Goal: Task Accomplishment & Management: Manage account settings

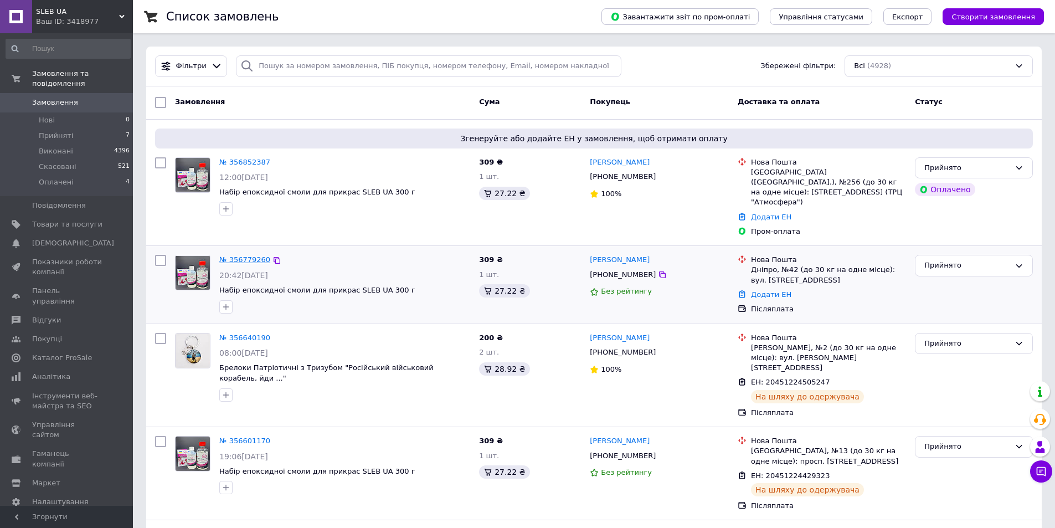
click at [237, 255] on link "№ 356779260" at bounding box center [244, 259] width 51 height 8
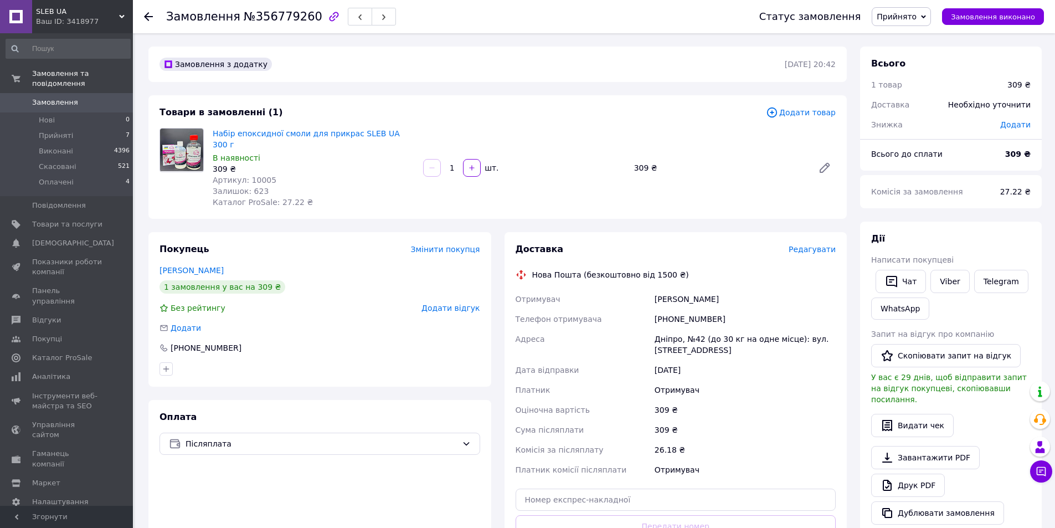
click at [698, 309] on div "[PHONE_NUMBER]" at bounding box center [745, 319] width 186 height 20
copy div "[PHONE_NUMBER]"
click at [348, 9] on button "button" at bounding box center [360, 17] width 24 height 18
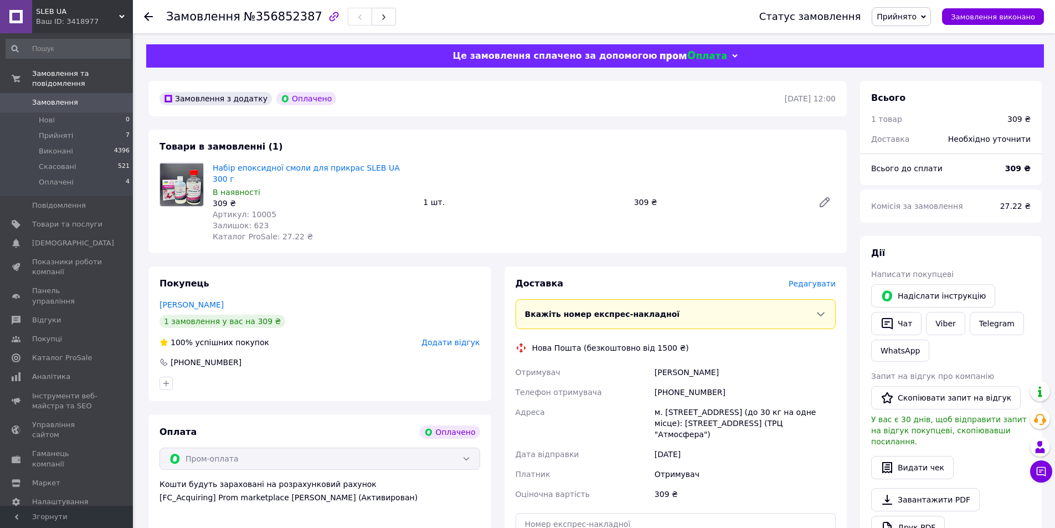
click at [86, 97] on span "Замовлення" at bounding box center [67, 102] width 70 height 10
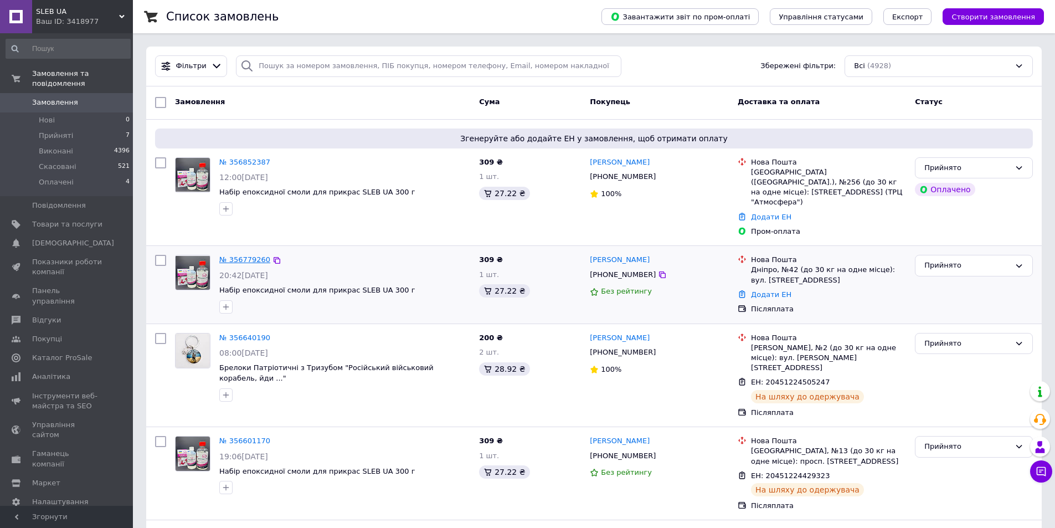
click at [249, 255] on link "№ 356779260" at bounding box center [244, 259] width 51 height 8
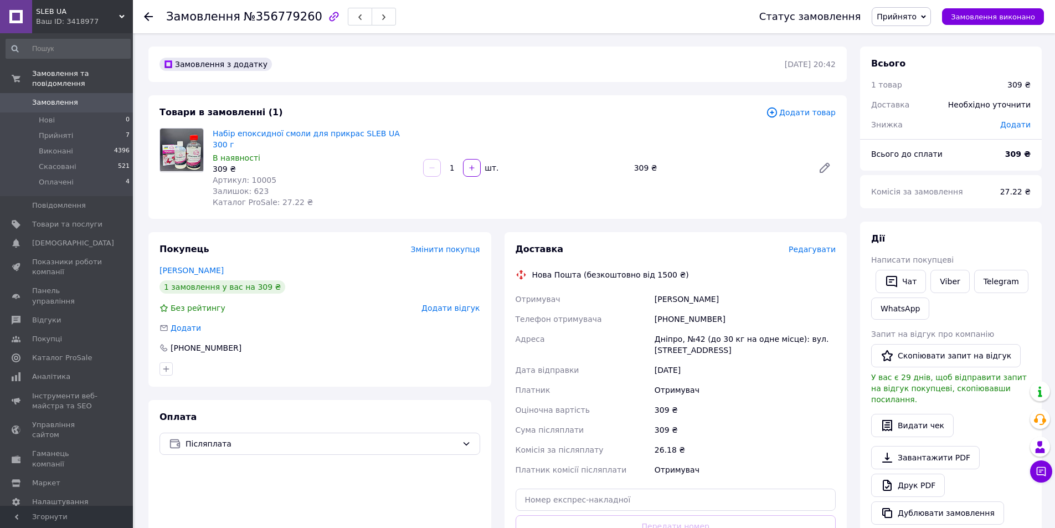
click at [671, 292] on div "[PERSON_NAME]" at bounding box center [745, 299] width 186 height 20
copy div "[PERSON_NAME]"
click at [693, 289] on div "[PERSON_NAME]" at bounding box center [745, 299] width 186 height 20
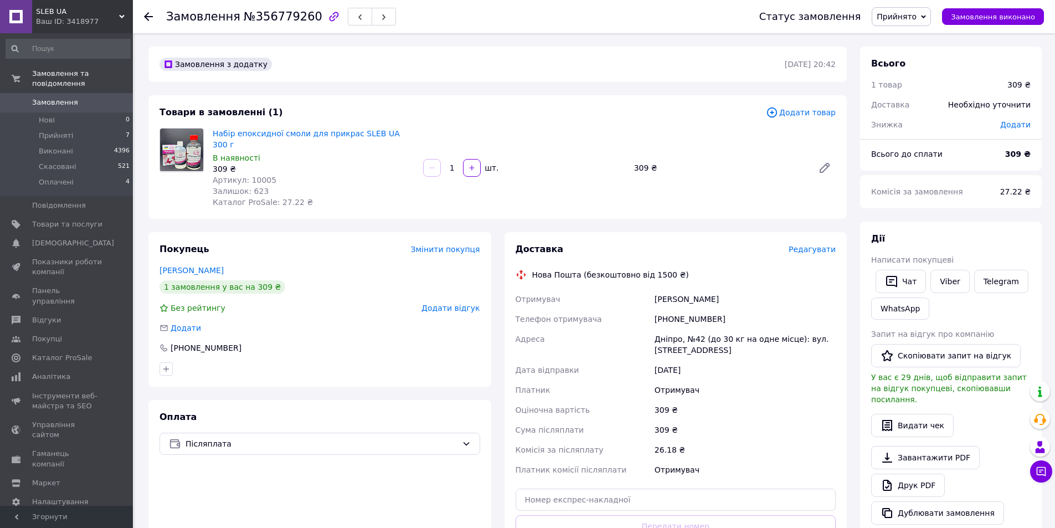
copy div "Вероніка"
click at [665, 335] on div "Дніпро, №42 (до 30 кг на одне місце): вул. [STREET_ADDRESS]" at bounding box center [745, 344] width 186 height 31
click at [658, 329] on div "Дніпро, №42 (до 30 кг на одне місце): вул. [STREET_ADDRESS]" at bounding box center [745, 344] width 186 height 31
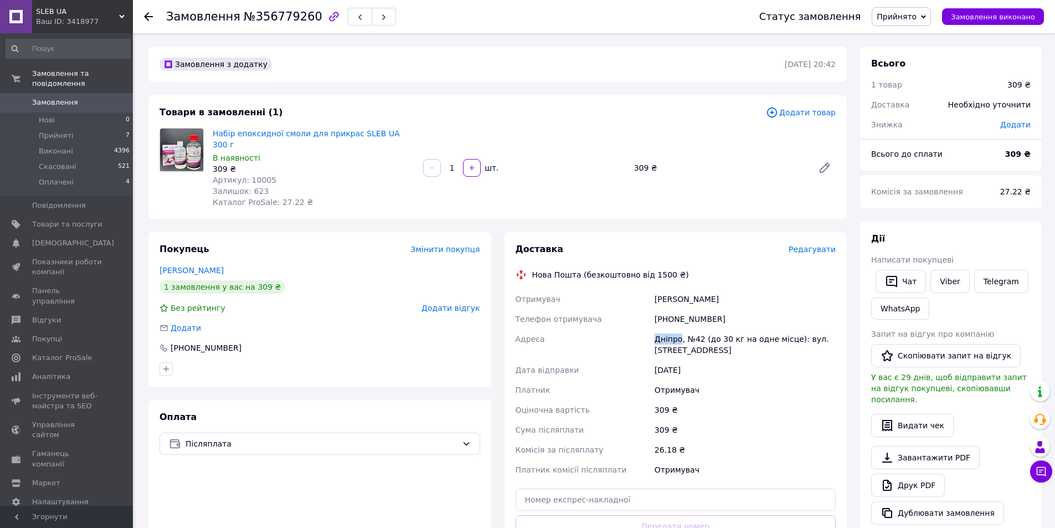
copy div "Дніпро"
click at [714, 489] on input "text" at bounding box center [676, 500] width 321 height 22
paste input "20451225352325"
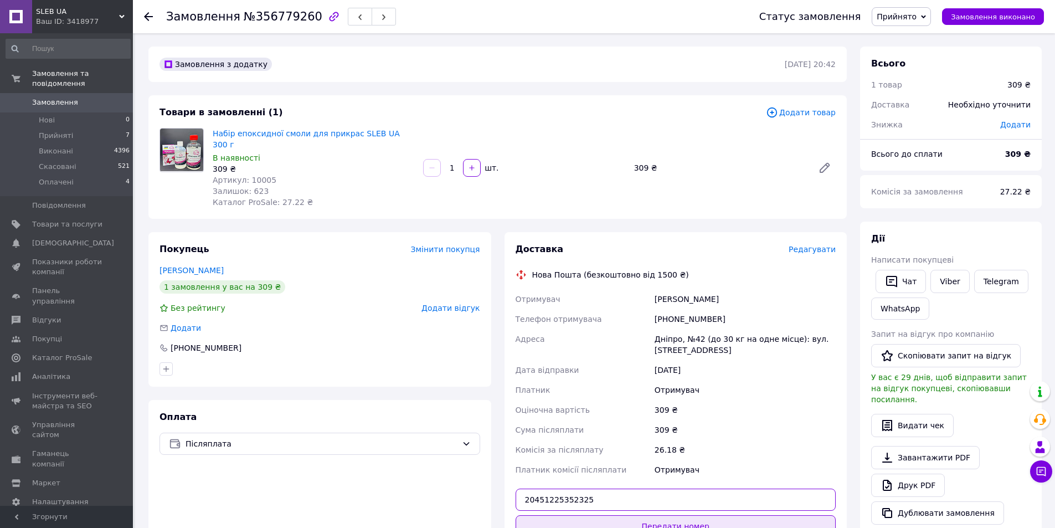
type input "20451225352325"
click at [688, 515] on button "Передати номер" at bounding box center [676, 526] width 321 height 22
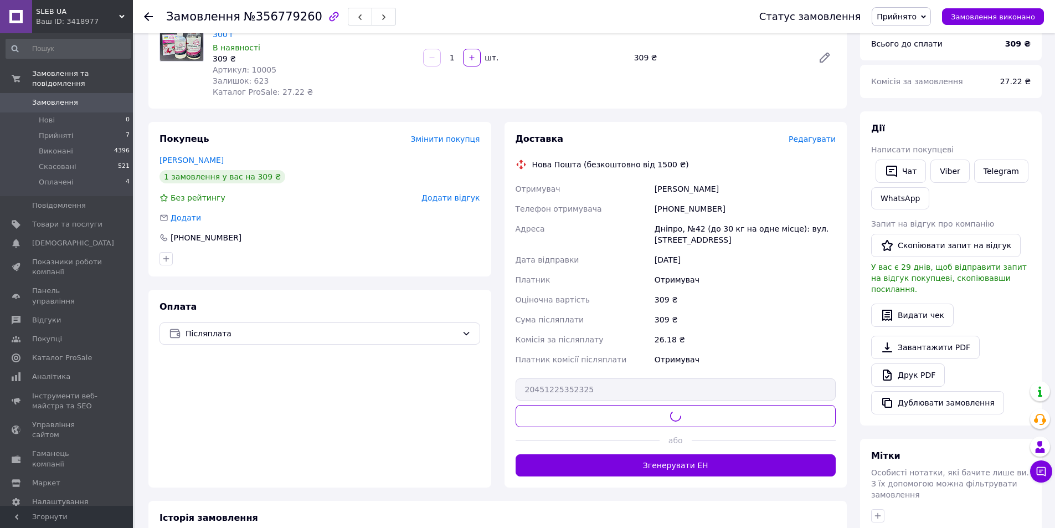
scroll to position [111, 0]
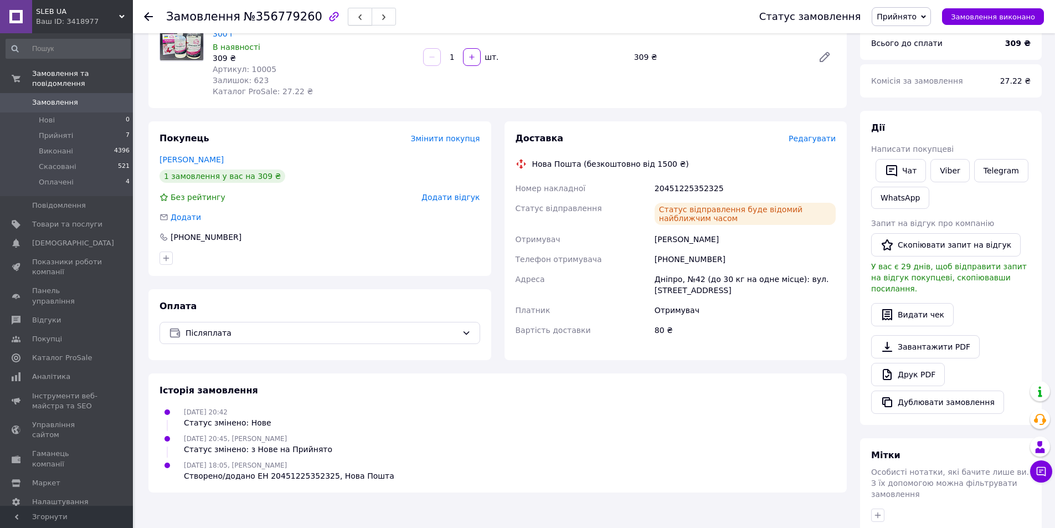
click at [357, 19] on icon "button" at bounding box center [360, 17] width 7 height 7
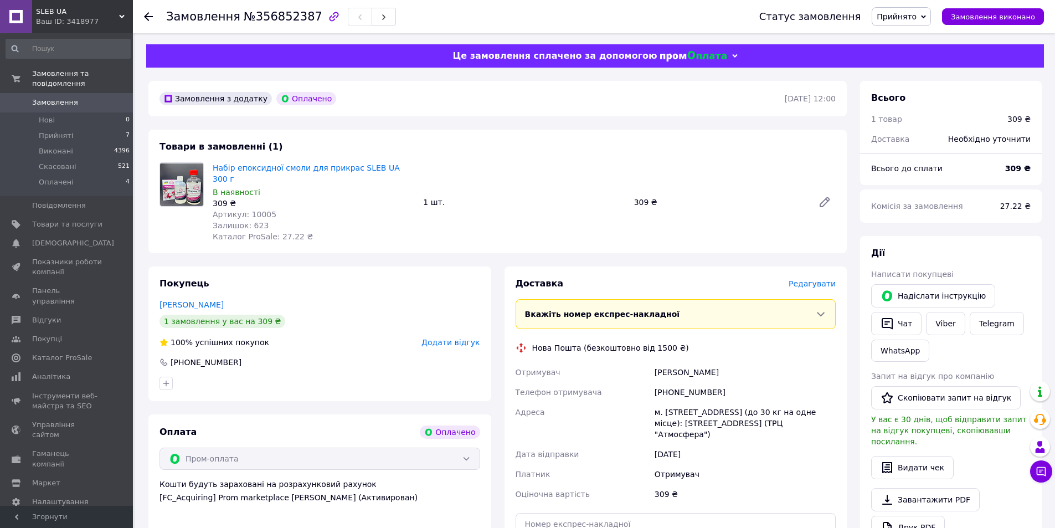
click at [677, 382] on div "[PHONE_NUMBER]" at bounding box center [745, 392] width 186 height 20
copy div "[PHONE_NUMBER]"
click at [663, 362] on div "[PERSON_NAME]" at bounding box center [745, 372] width 186 height 20
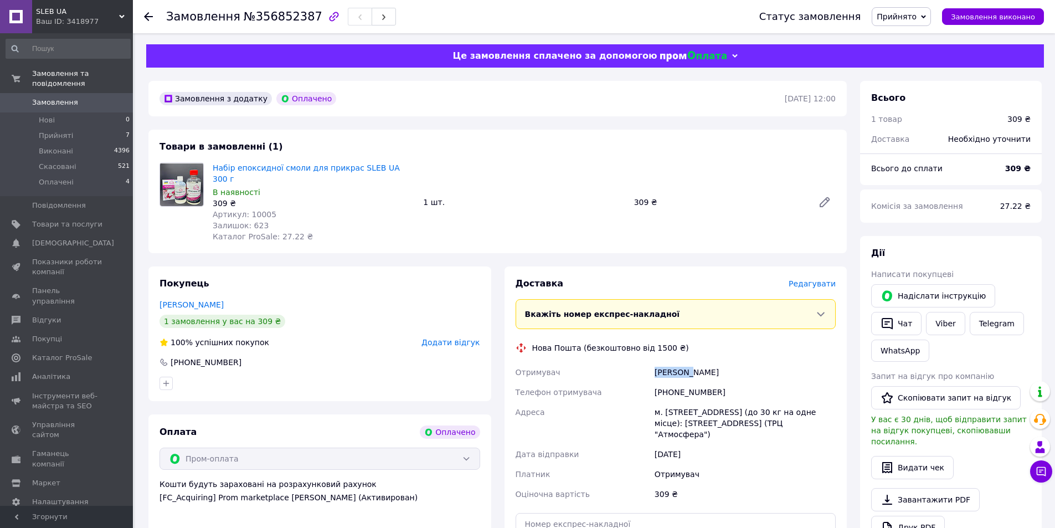
click at [663, 362] on div "[PERSON_NAME]" at bounding box center [745, 372] width 186 height 20
copy div "[PERSON_NAME]"
click at [689, 362] on div "[PERSON_NAME]" at bounding box center [745, 372] width 186 height 20
copy div "Олена"
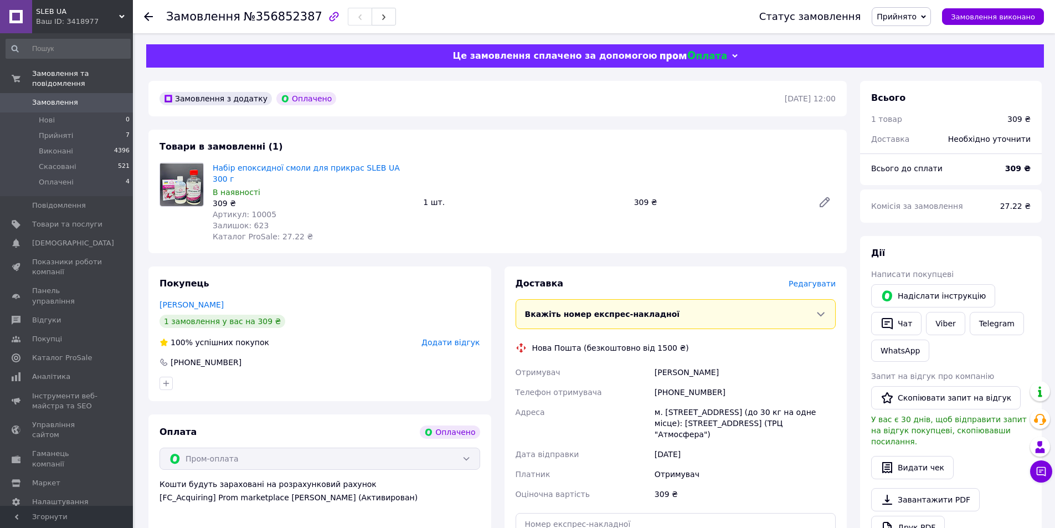
click at [666, 402] on div "м. [STREET_ADDRESS] (до 30 кг на одне місце): [STREET_ADDRESS] (ТРЦ "Атмосфера")" at bounding box center [745, 423] width 186 height 42
copy div "[GEOGRAPHIC_DATA]"
click at [644, 513] on input "text" at bounding box center [676, 524] width 321 height 22
paste input "20451225353329"
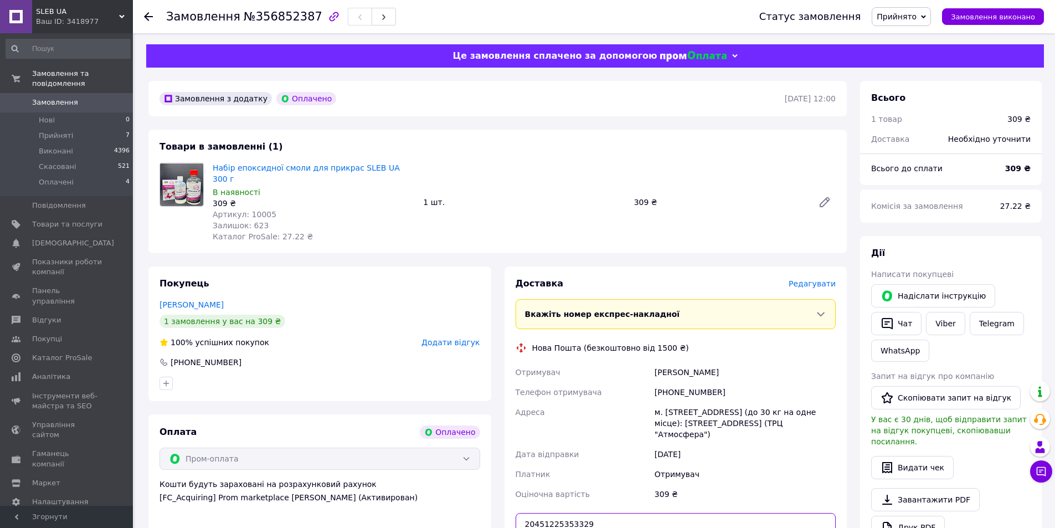
scroll to position [55, 0]
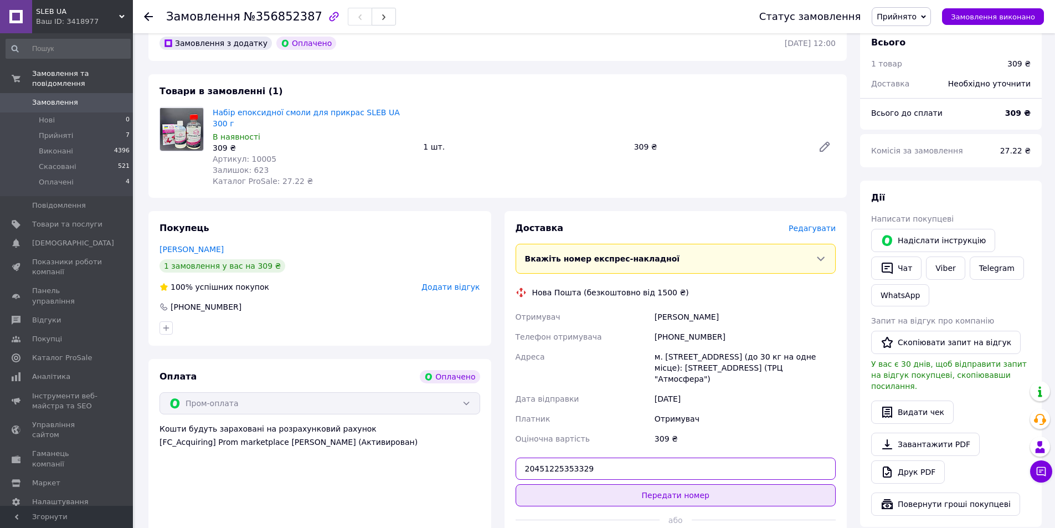
type input "20451225353329"
click at [645, 484] on button "Передати номер" at bounding box center [676, 495] width 321 height 22
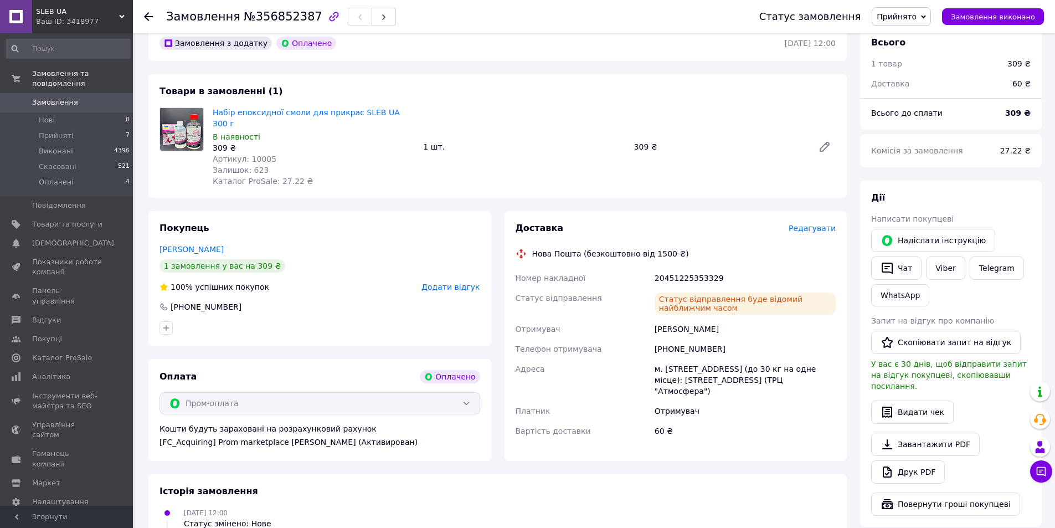
click at [305, 198] on div "Замовлення з додатку Оплачено [DATE] 12:00 Товари в замовленні (1) Набір епокси…" at bounding box center [498, 409] width 712 height 769
click at [78, 97] on span "Замовлення" at bounding box center [67, 102] width 70 height 10
